Goal: Task Accomplishment & Management: Manage account settings

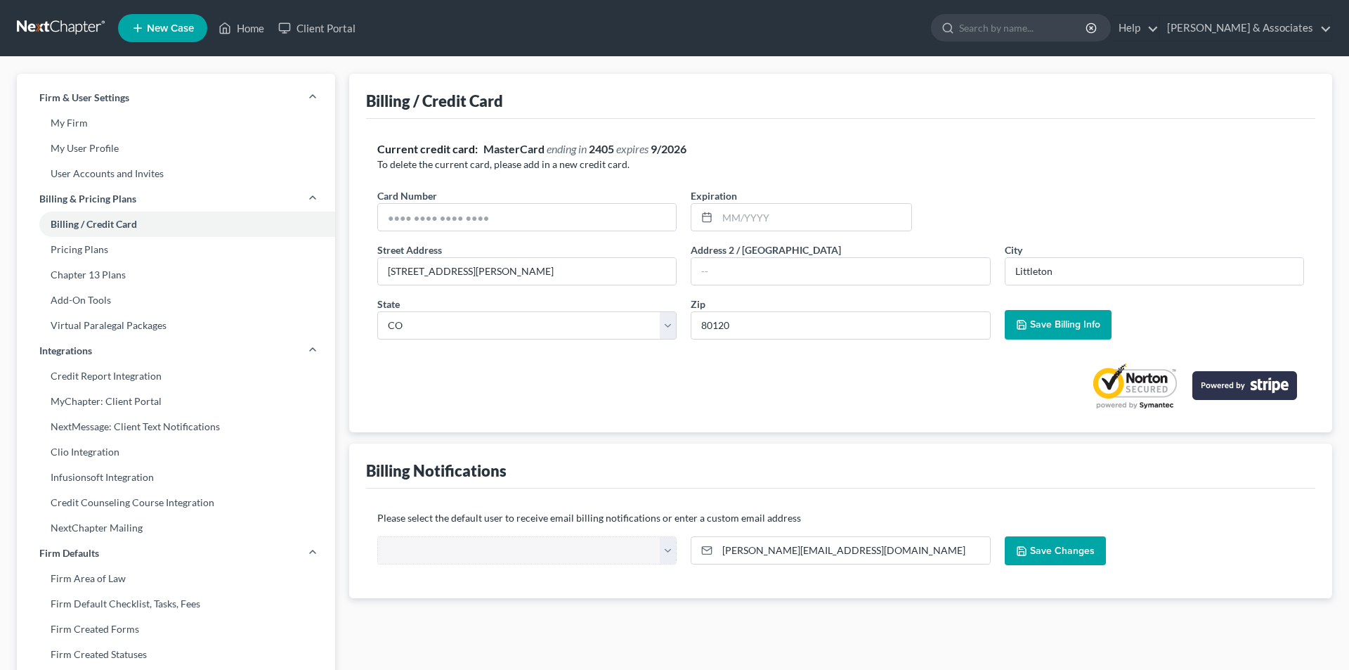
select select "5"
click at [381, 219] on input "text" at bounding box center [523, 217] width 296 height 27
click at [389, 214] on input "text" at bounding box center [523, 217] width 296 height 27
type input "6011013192006440"
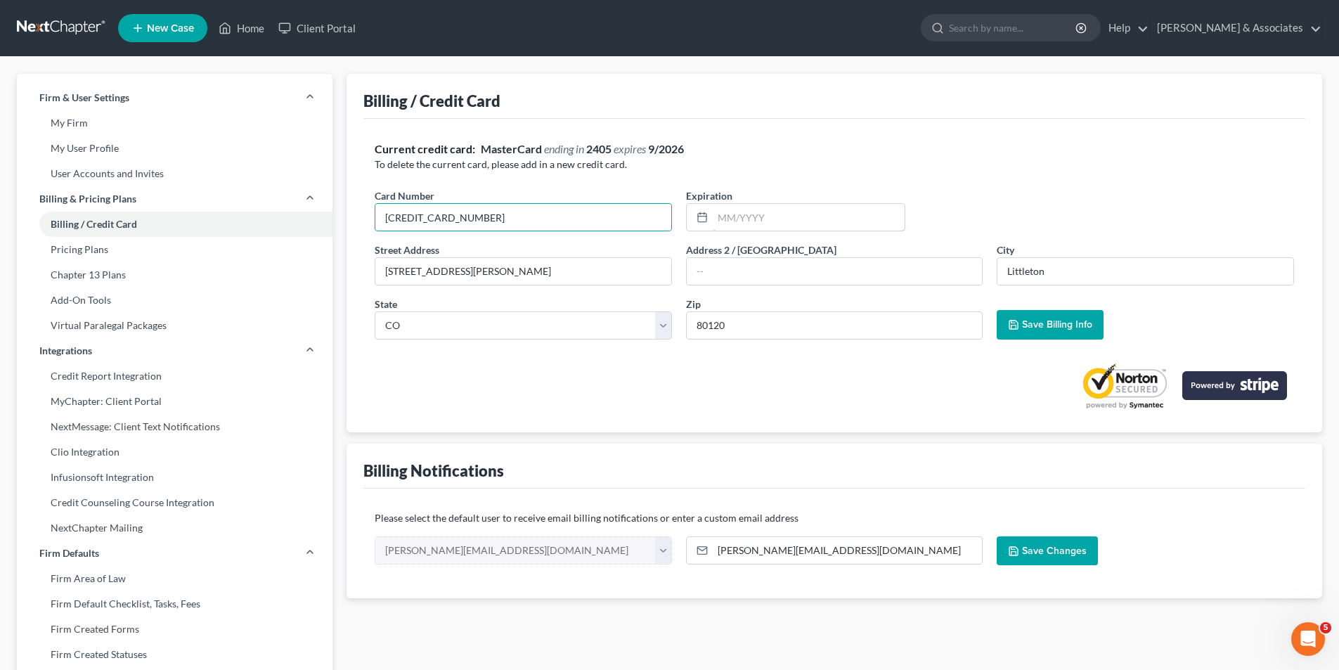
type input "11/2029"
click at [1055, 326] on span "Save Billing Info" at bounding box center [1057, 324] width 70 height 12
select select "5"
